Goal: Book appointment/travel/reservation

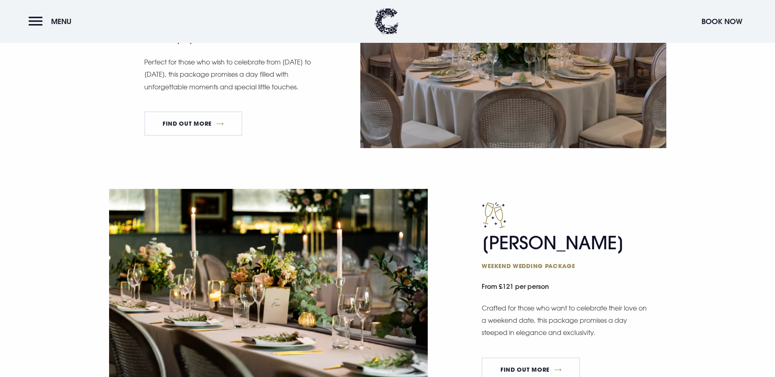
scroll to position [572, 0]
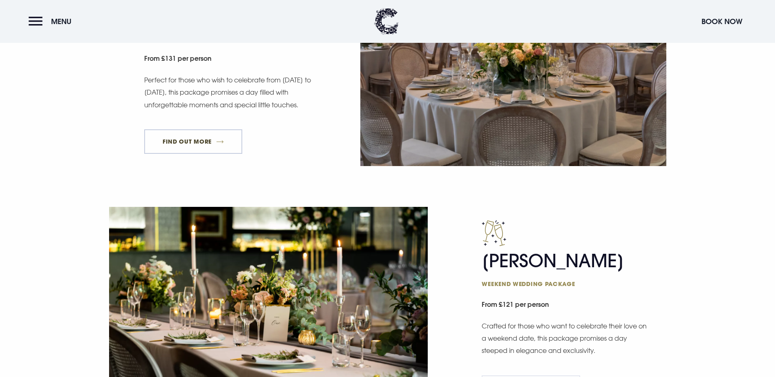
click at [201, 154] on link "FIND OUT MORE" at bounding box center [193, 141] width 98 height 25
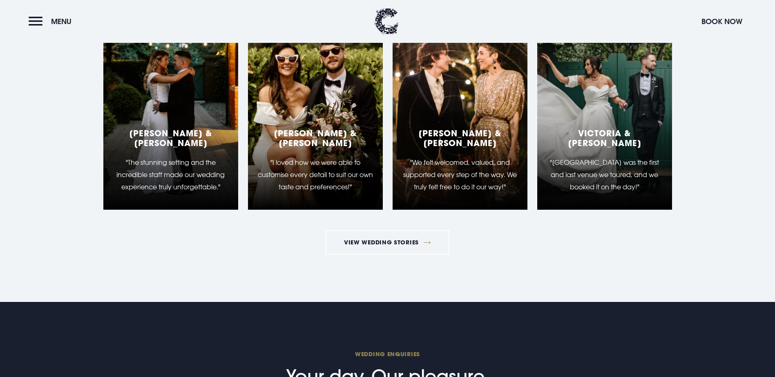
scroll to position [1511, 0]
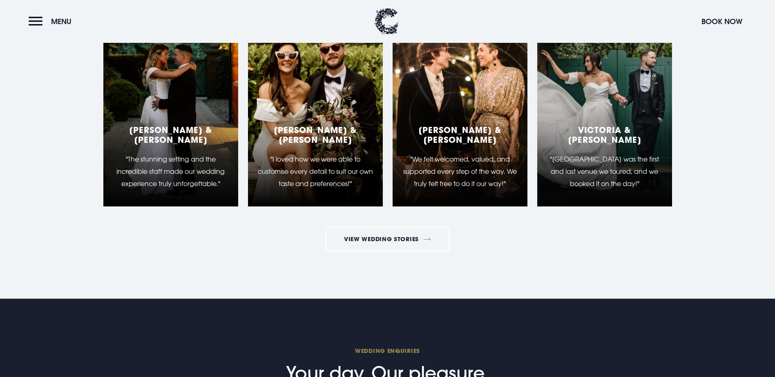
click at [196, 190] on p ""The stunning setting and the incredible staff made our wedding experience trul…" at bounding box center [170, 171] width 115 height 37
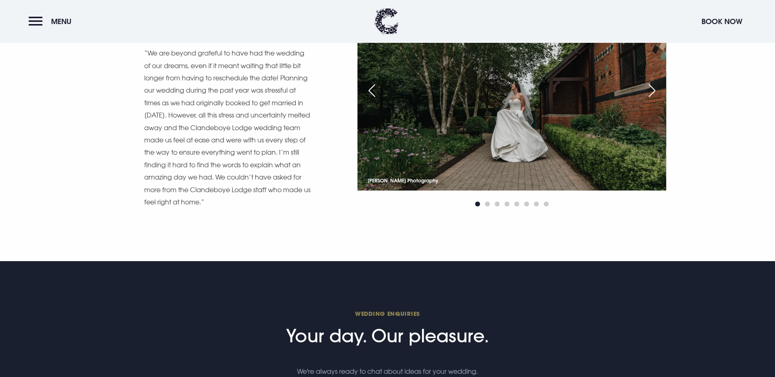
scroll to position [6452, 0]
